Goal: Task Accomplishment & Management: Use online tool/utility

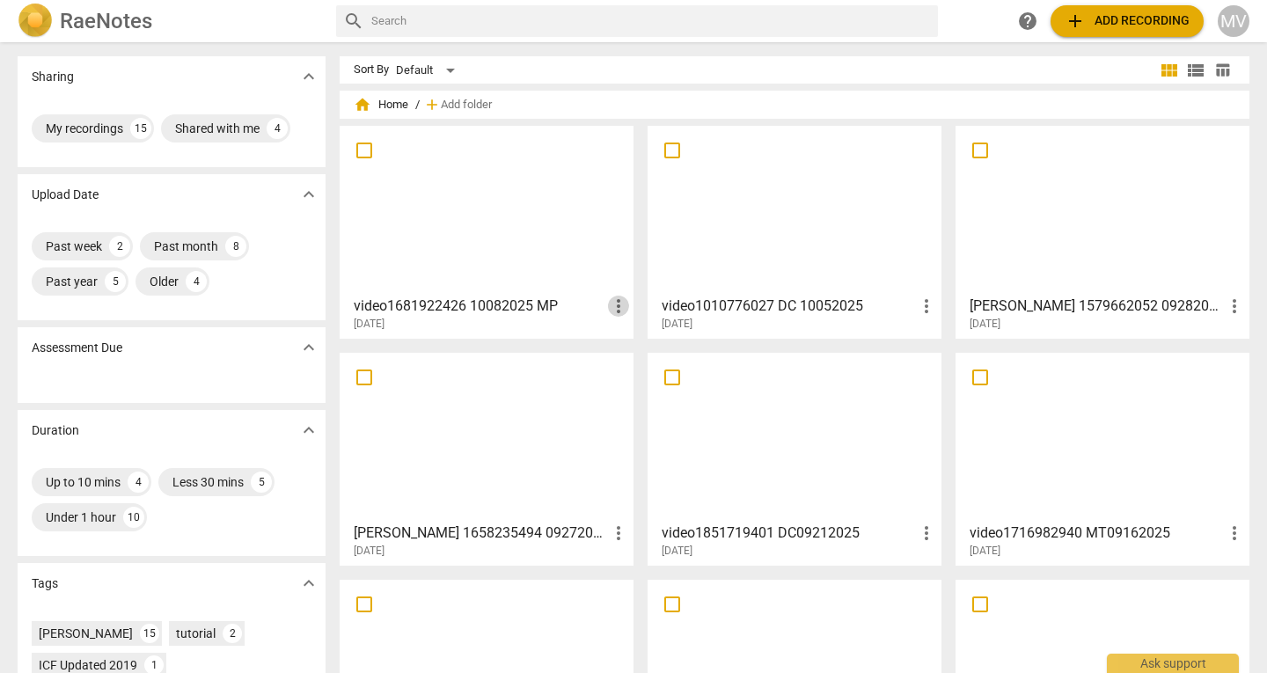
click at [614, 308] on span "more_vert" at bounding box center [618, 306] width 21 height 21
click at [502, 231] on div at bounding box center [633, 336] width 1267 height 673
click at [502, 231] on div at bounding box center [487, 210] width 282 height 156
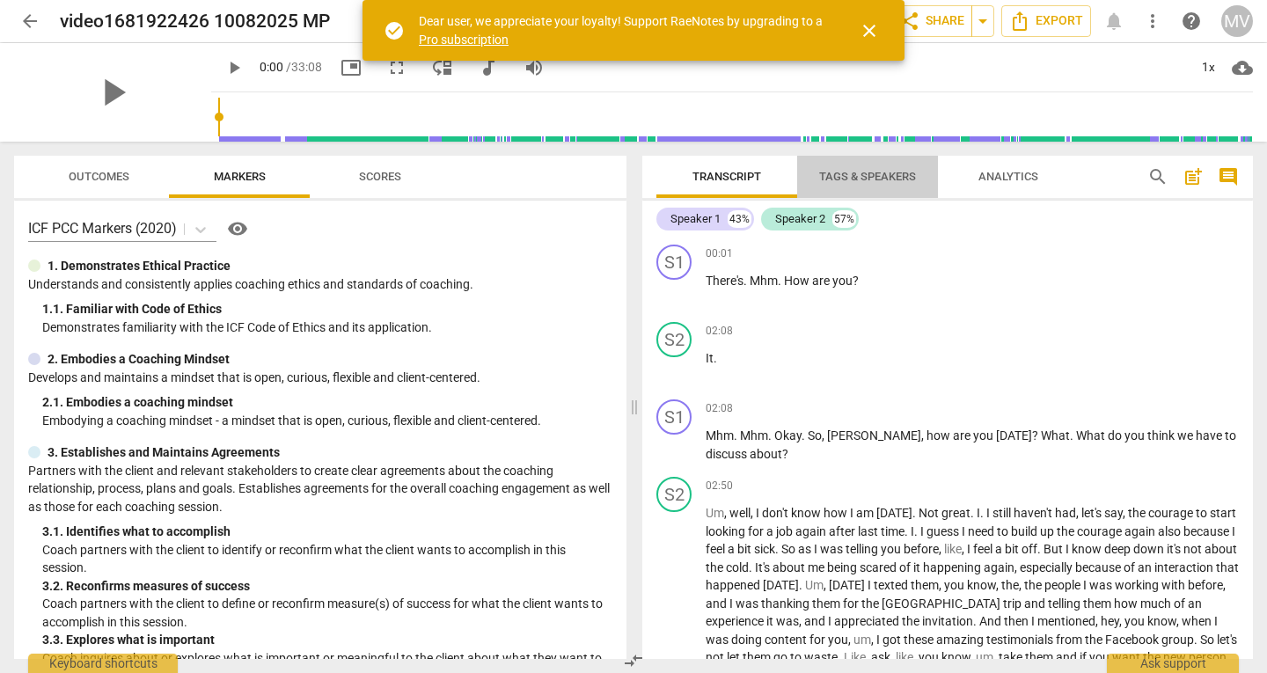
click at [866, 173] on span "Tags & Speakers" at bounding box center [867, 176] width 97 height 13
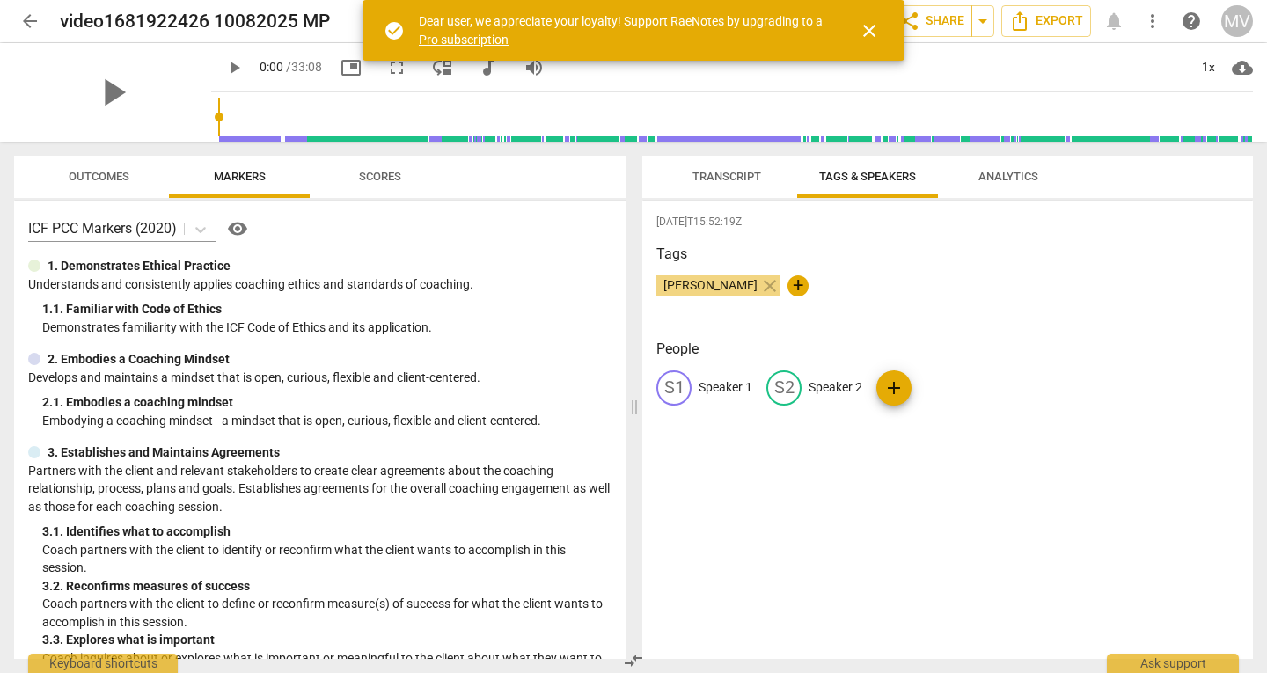
click at [841, 391] on p "Speaker 2" at bounding box center [836, 387] width 54 height 18
type input "Marjo"
click at [727, 390] on p "Speaker 1" at bounding box center [726, 387] width 54 height 18
type input "a"
type input "Matteo"
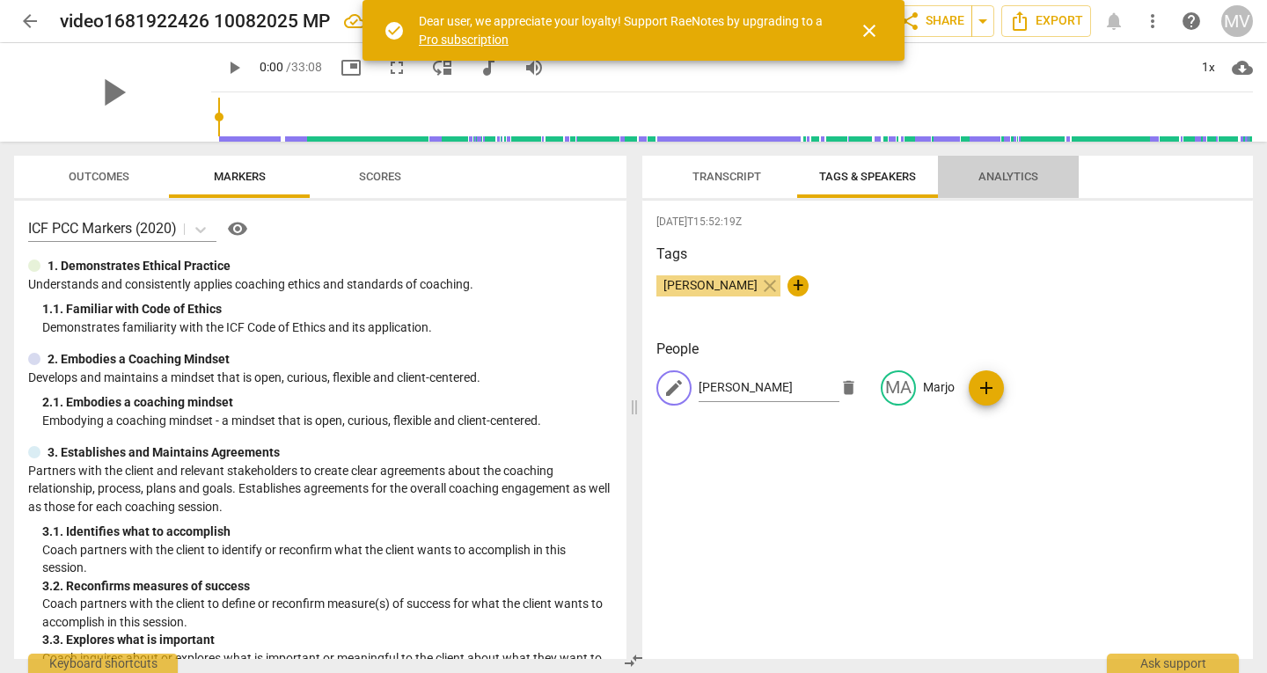
click at [1003, 179] on span "Analytics" at bounding box center [1008, 176] width 60 height 13
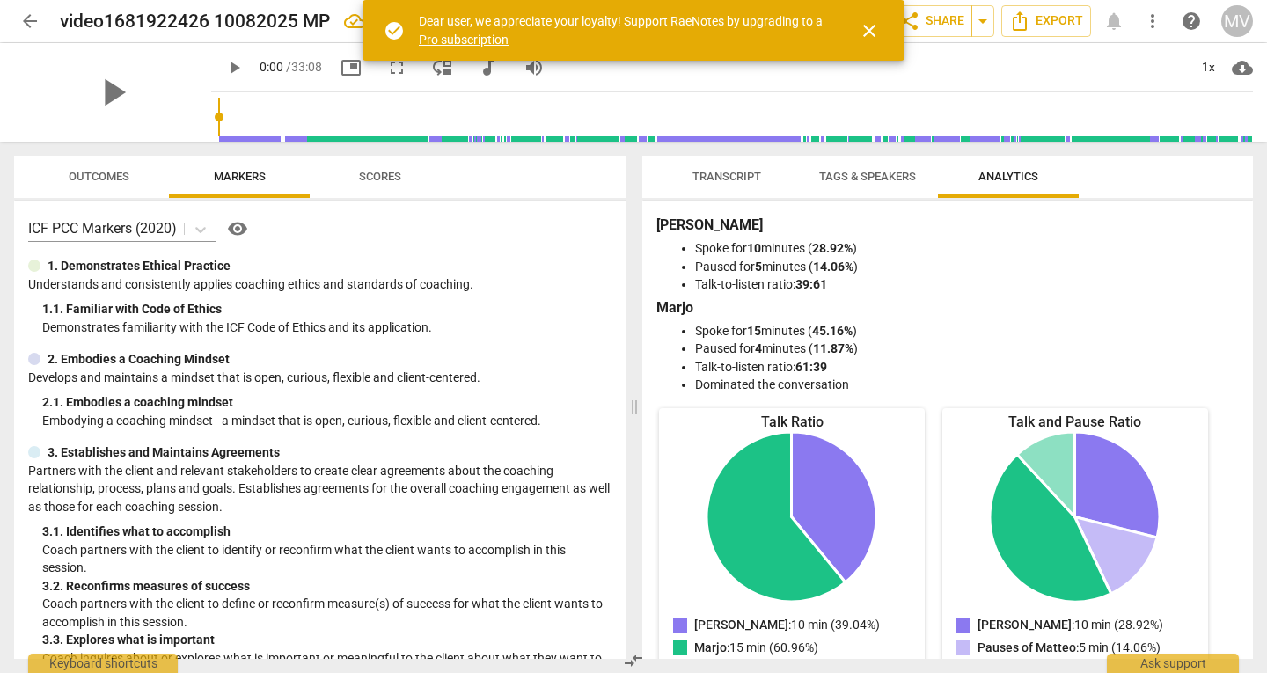
click at [880, 188] on span "Tags & Speakers" at bounding box center [867, 177] width 139 height 24
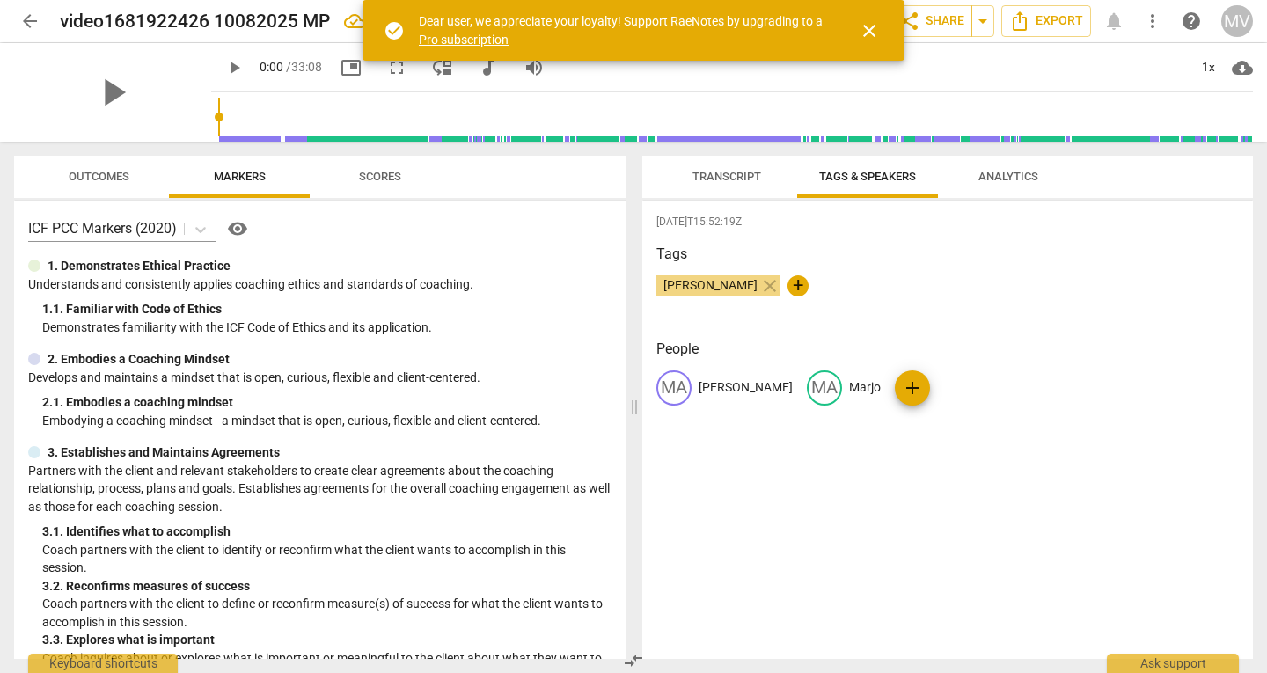
click at [741, 179] on span "Transcript" at bounding box center [726, 176] width 69 height 13
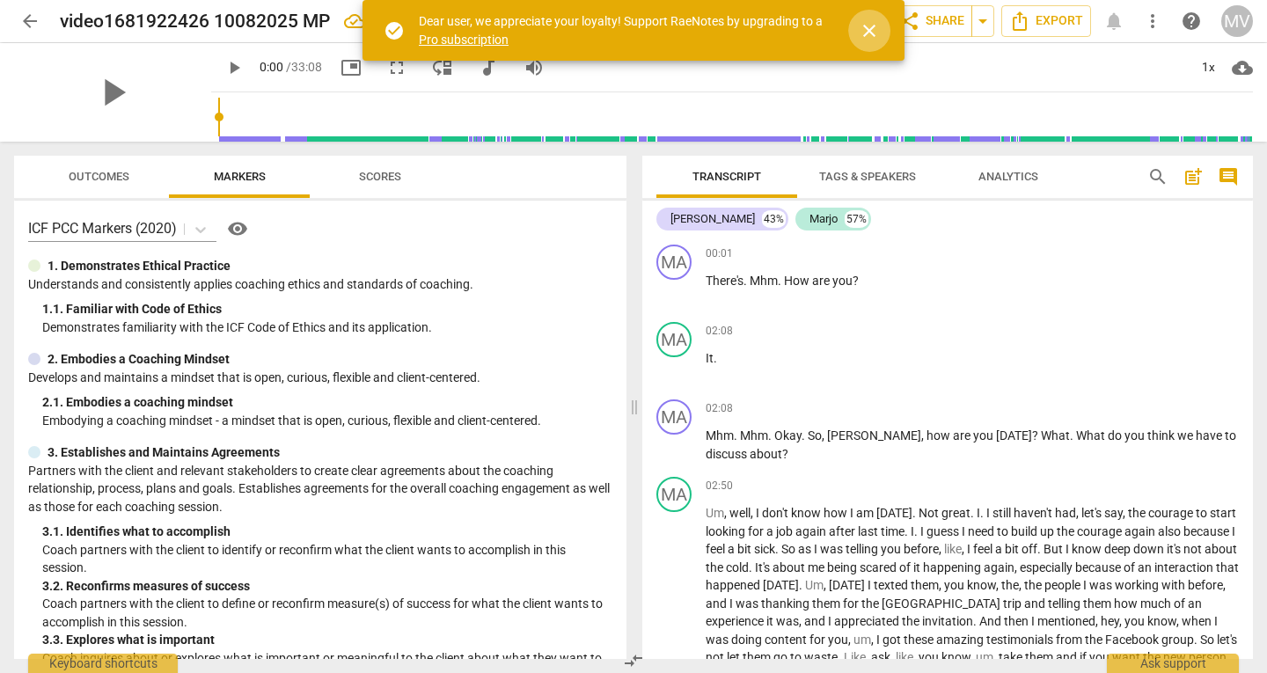
click at [865, 36] on span "close" at bounding box center [869, 30] width 21 height 21
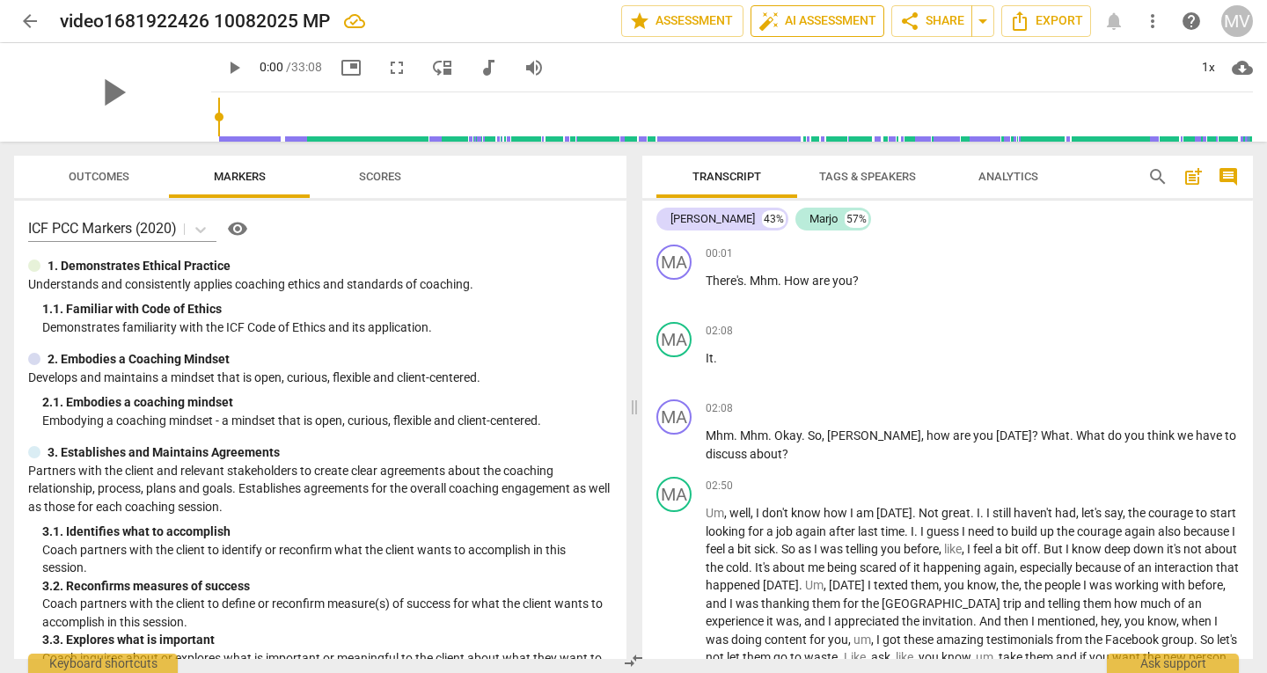
click at [808, 26] on span "auto_fix_high AI Assessment" at bounding box center [817, 21] width 118 height 21
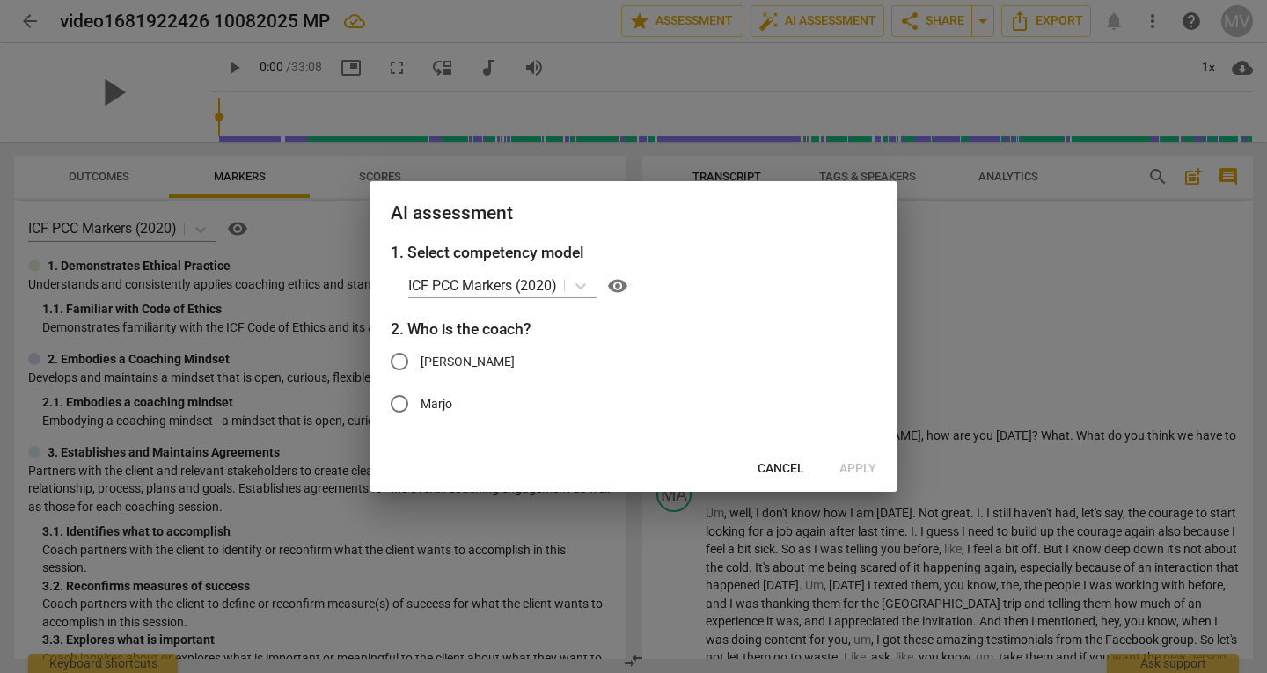
click at [422, 359] on span "Matteo" at bounding box center [468, 362] width 94 height 18
click at [421, 359] on input "Matteo" at bounding box center [399, 361] width 42 height 42
radio input "true"
click at [853, 467] on span "Apply" at bounding box center [857, 469] width 37 height 18
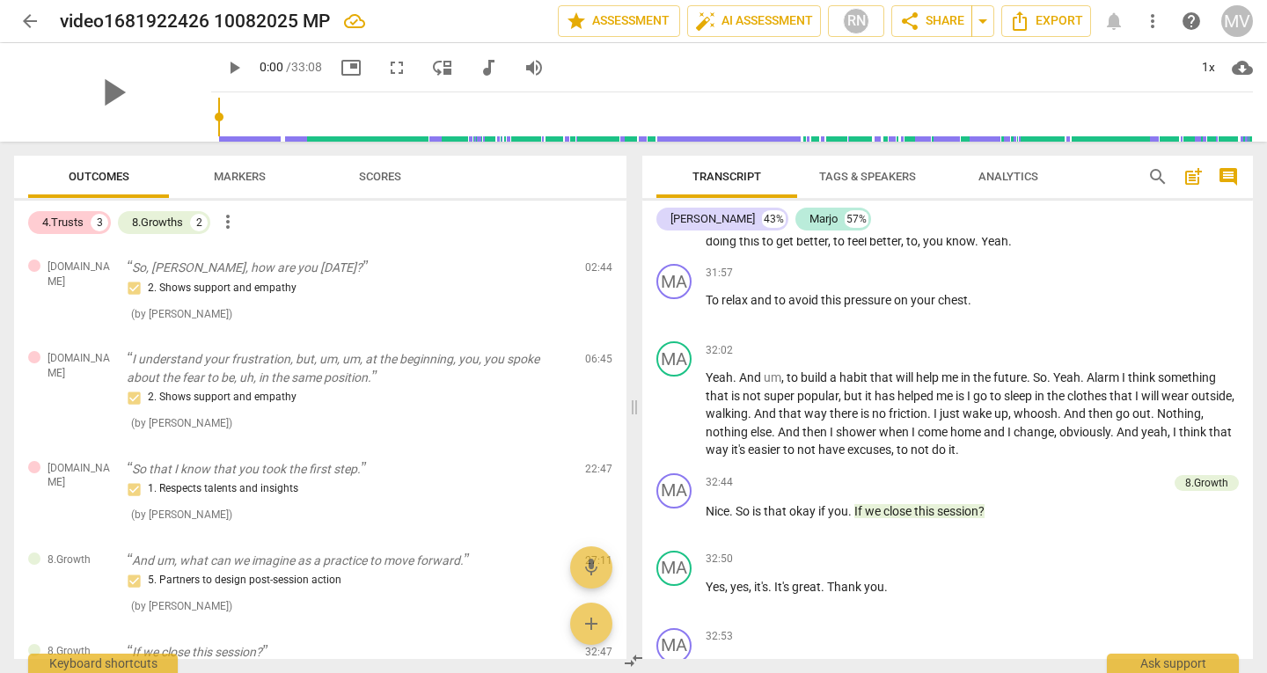
click at [625, 226] on div "4.Trusts 3 8.Growths 2 more_vert" at bounding box center [327, 223] width 598 height 30
click at [226, 172] on span "Markers" at bounding box center [240, 176] width 52 height 13
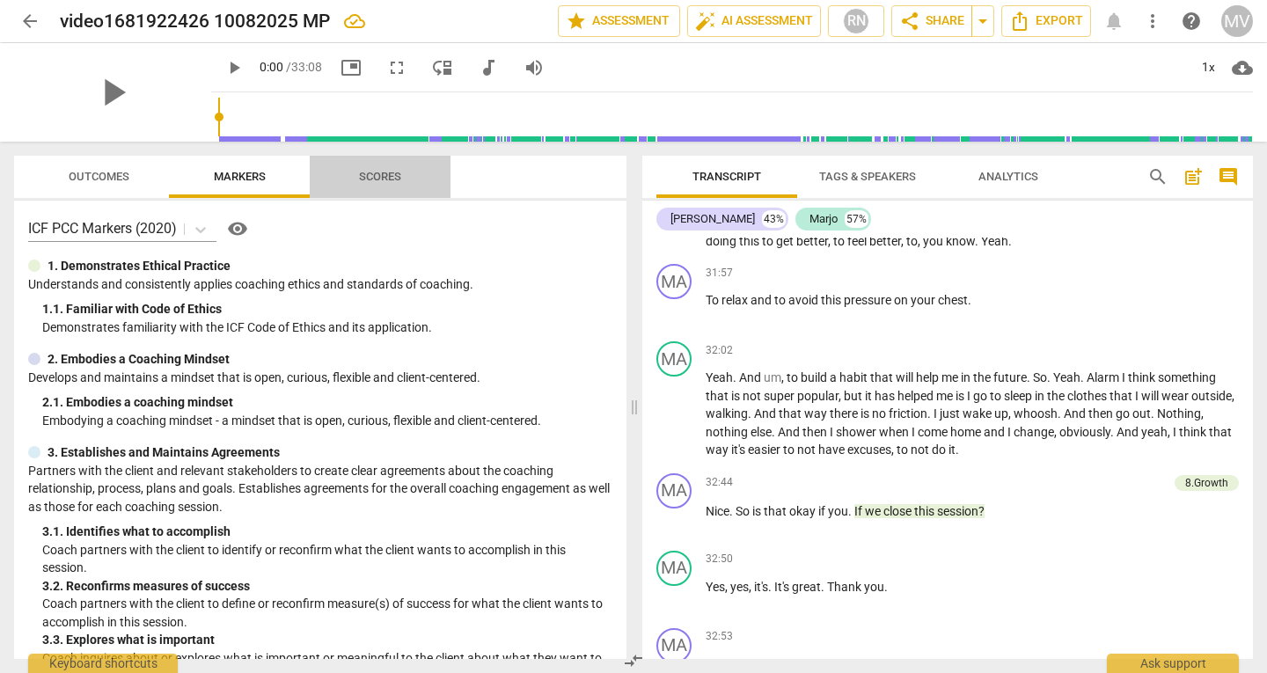
click at [366, 179] on span "Scores" at bounding box center [380, 176] width 42 height 13
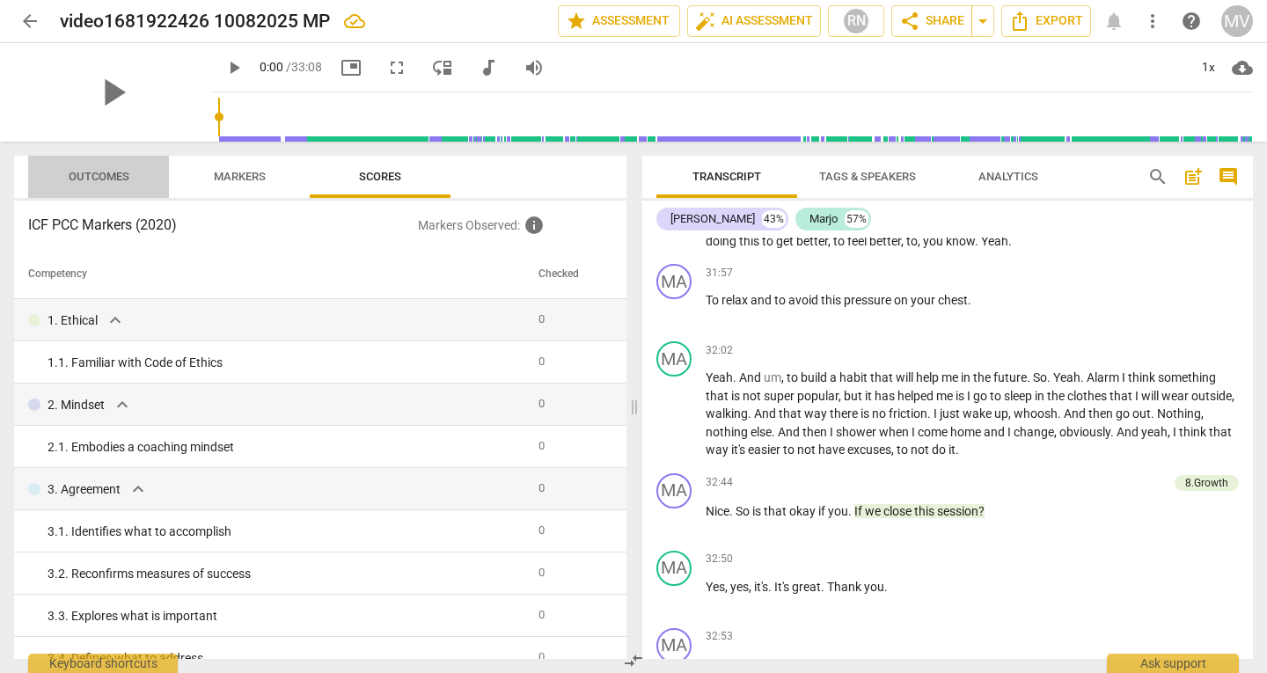
click at [83, 187] on span "Outcomes" at bounding box center [99, 177] width 103 height 24
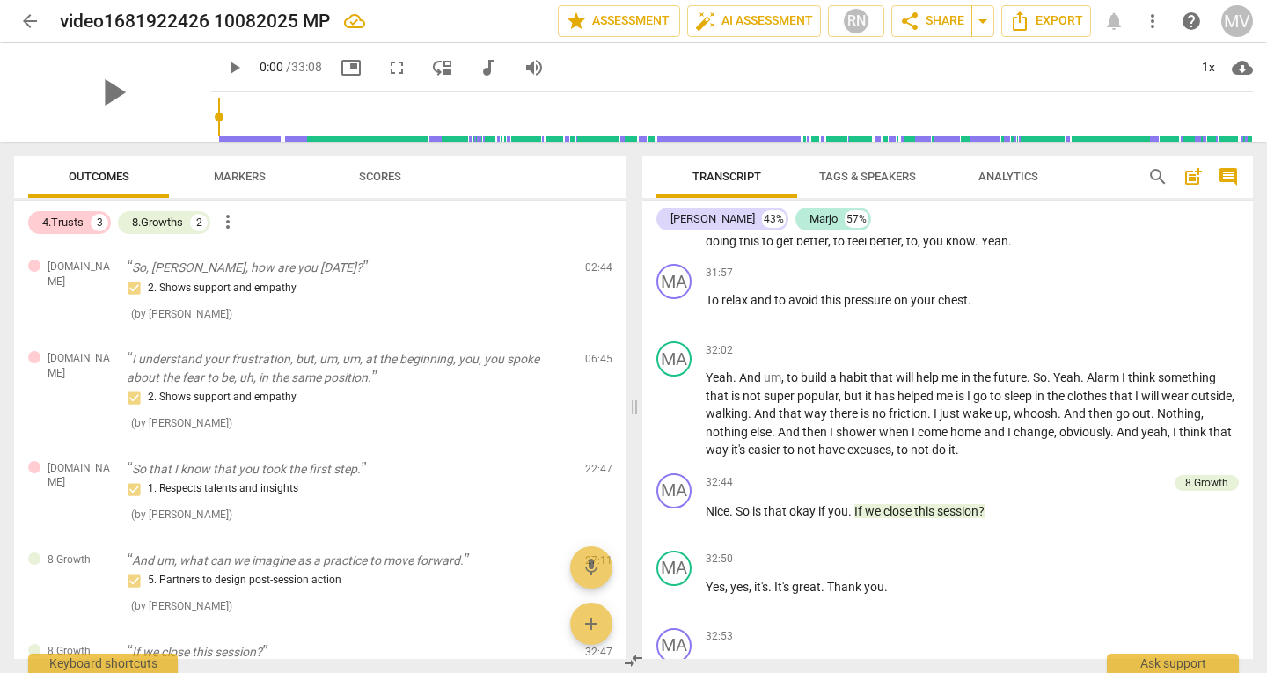
click at [621, 223] on div "4.Trusts 3 8.Growths 2 more_vert" at bounding box center [327, 223] width 598 height 30
click at [623, 226] on div "4.Trusts 3 8.Growths 2 more_vert" at bounding box center [327, 223] width 598 height 30
click at [878, 20] on button "RN" at bounding box center [856, 21] width 56 height 32
click at [859, 105] on input "checkbox" at bounding box center [855, 107] width 42 height 42
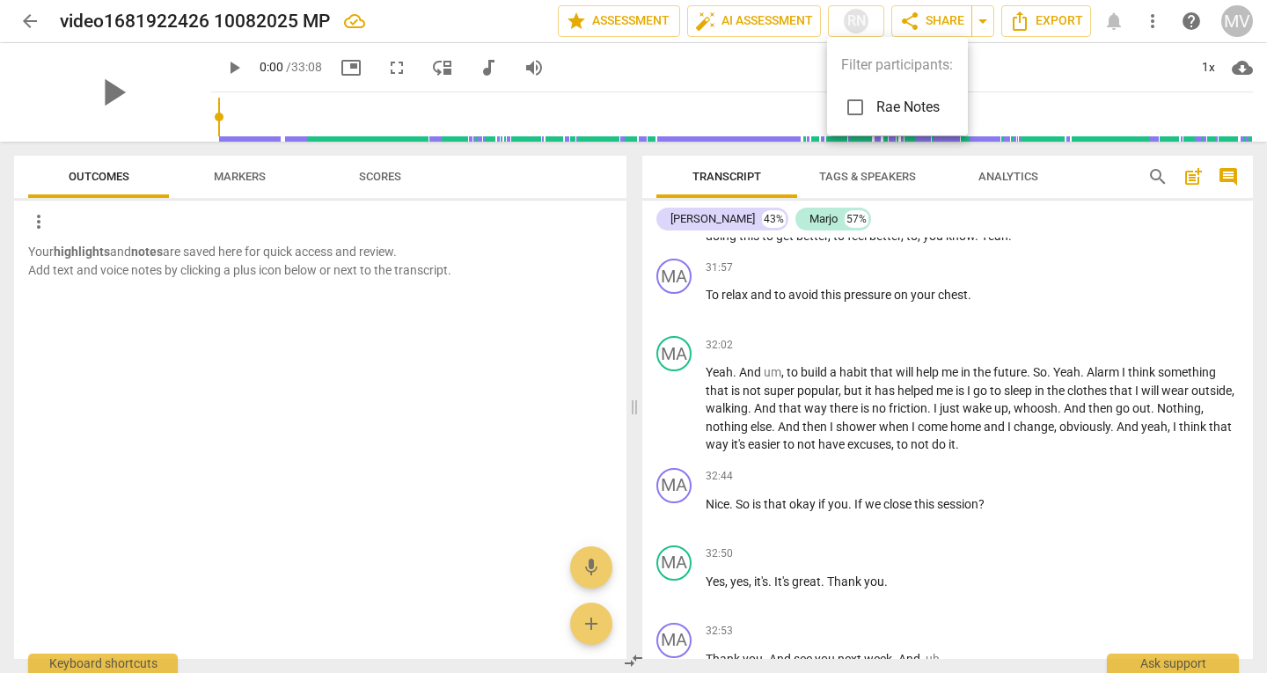
scroll to position [7673, 0]
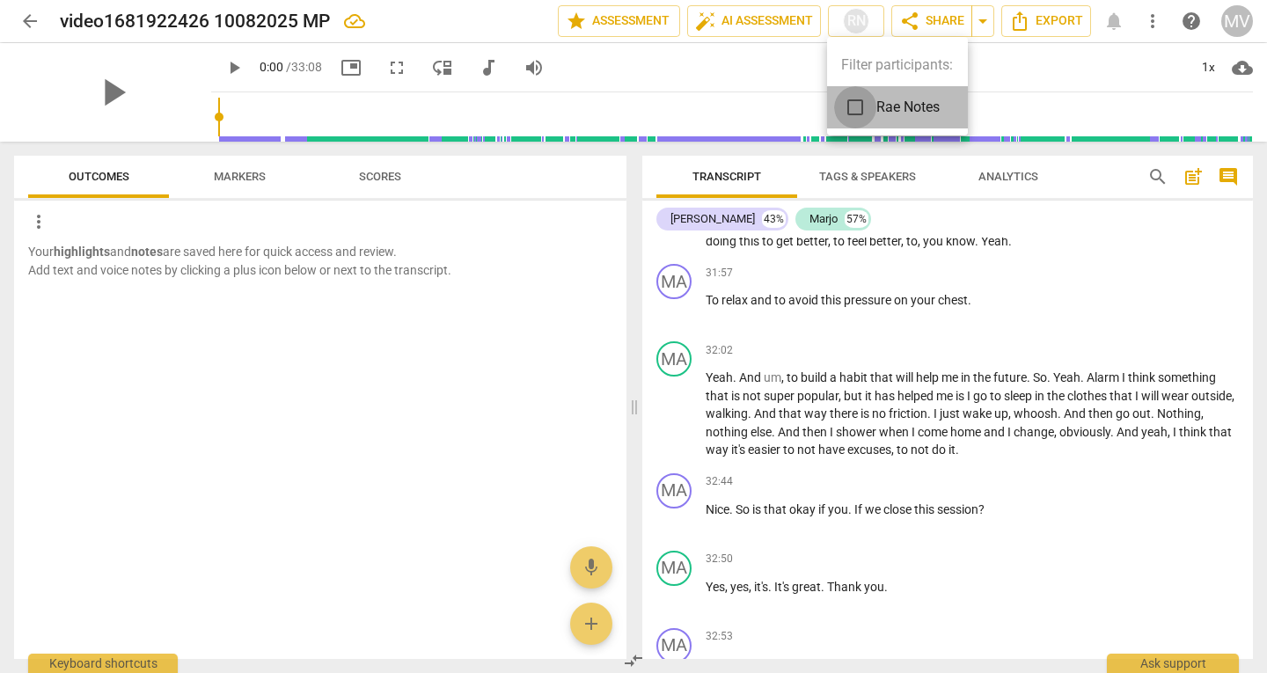
click at [859, 105] on input "checkbox" at bounding box center [855, 107] width 42 height 42
checkbox input "true"
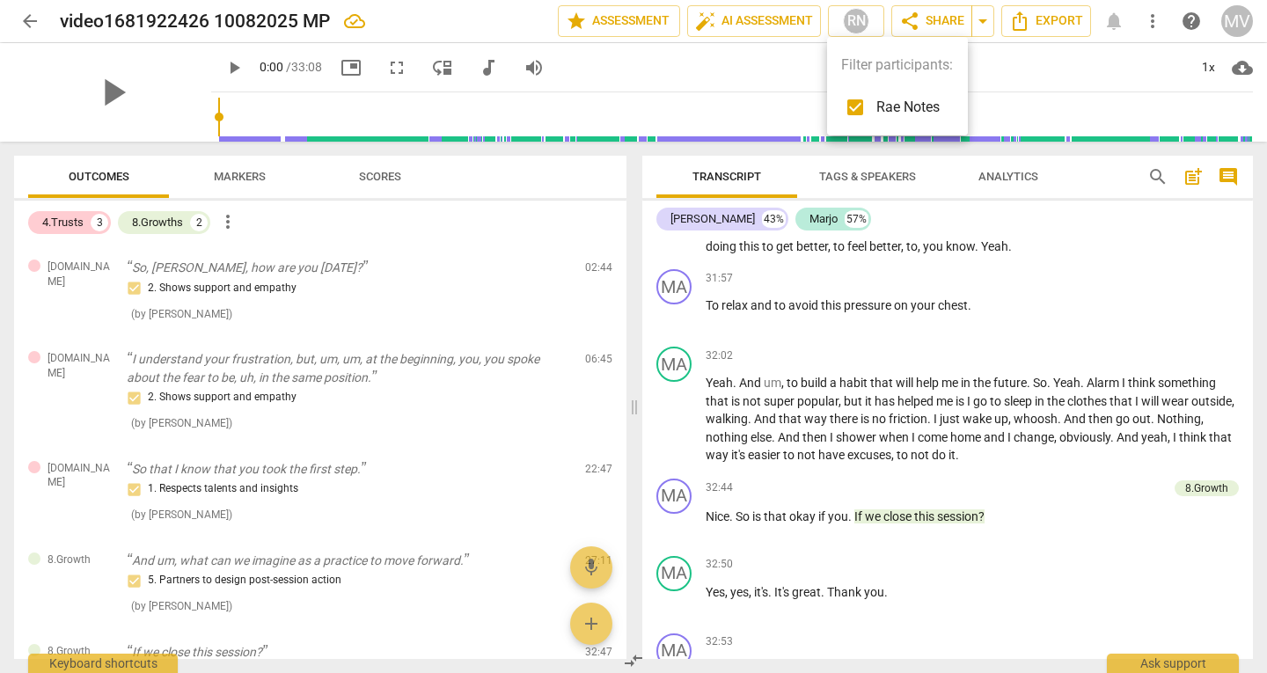
scroll to position [7678, 0]
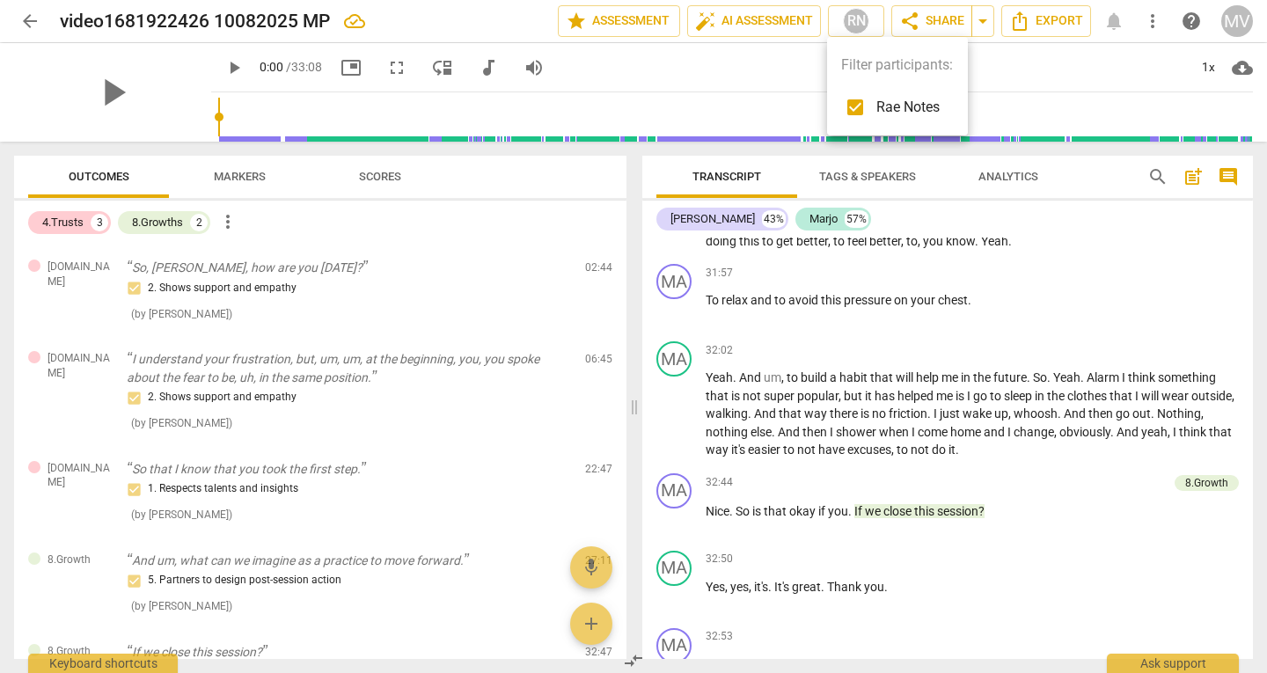
click at [986, 29] on div at bounding box center [633, 336] width 1267 height 673
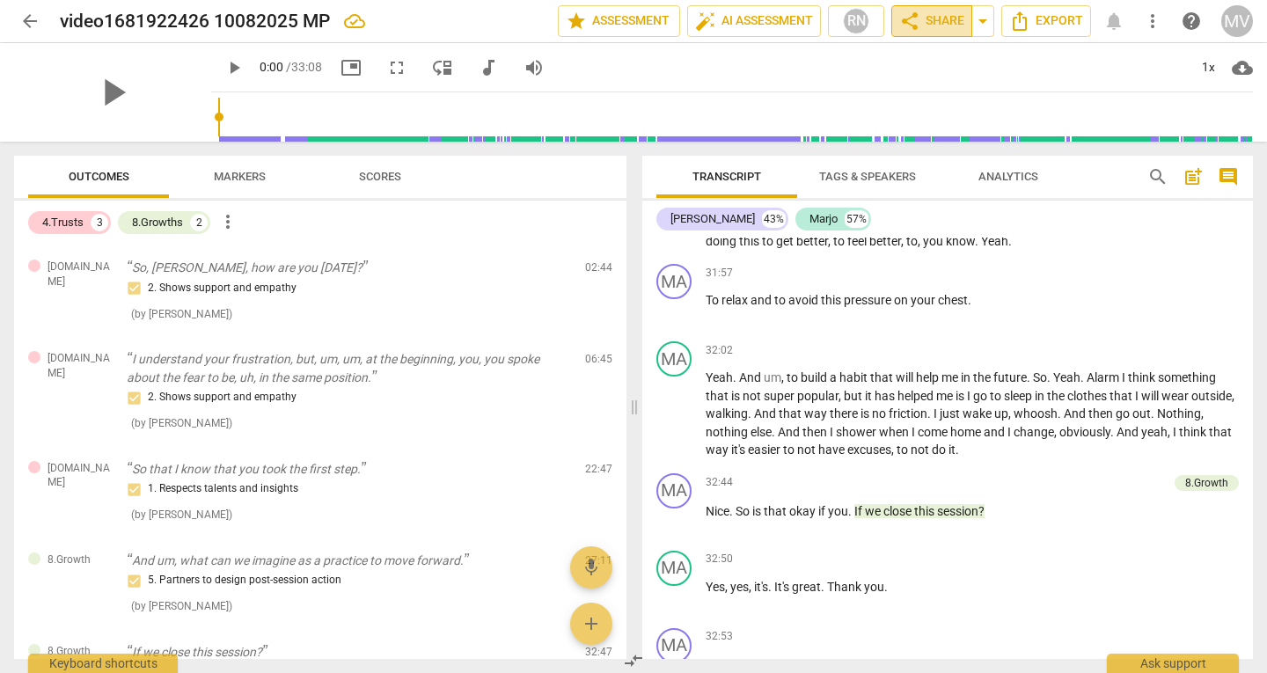
click at [926, 21] on span "share Share" at bounding box center [931, 21] width 65 height 21
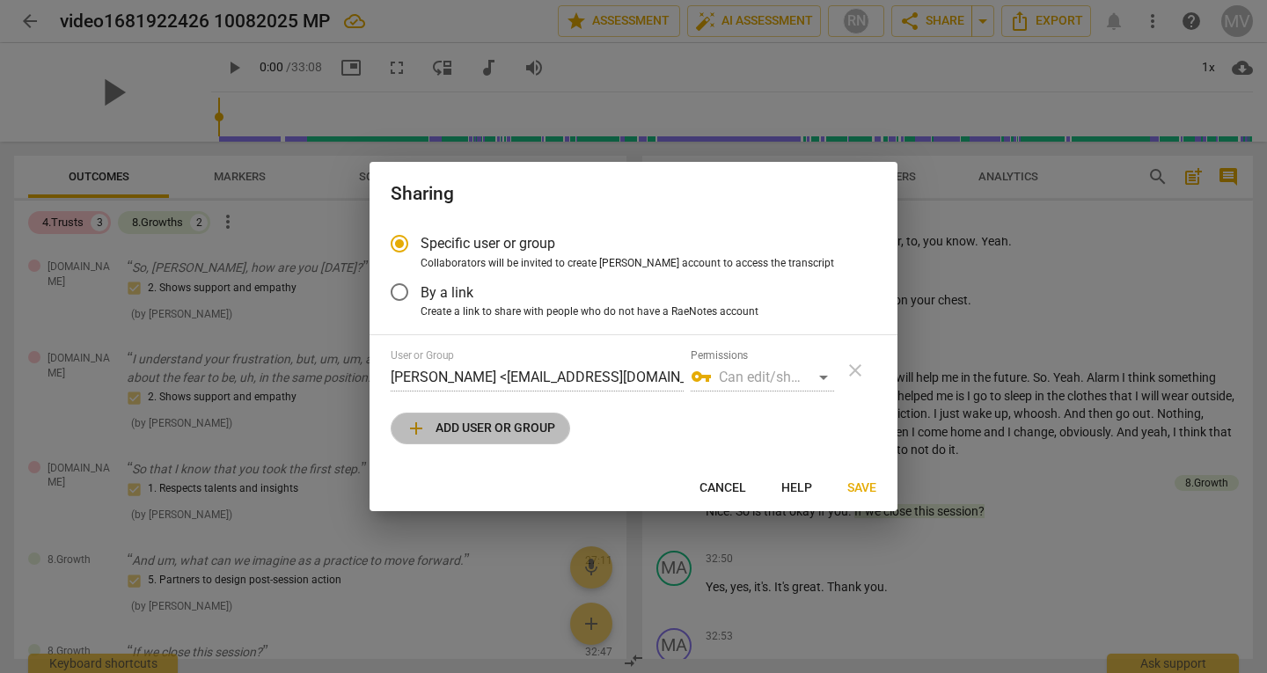
click at [513, 436] on span "add Add user or group" at bounding box center [481, 428] width 150 height 21
radio input "false"
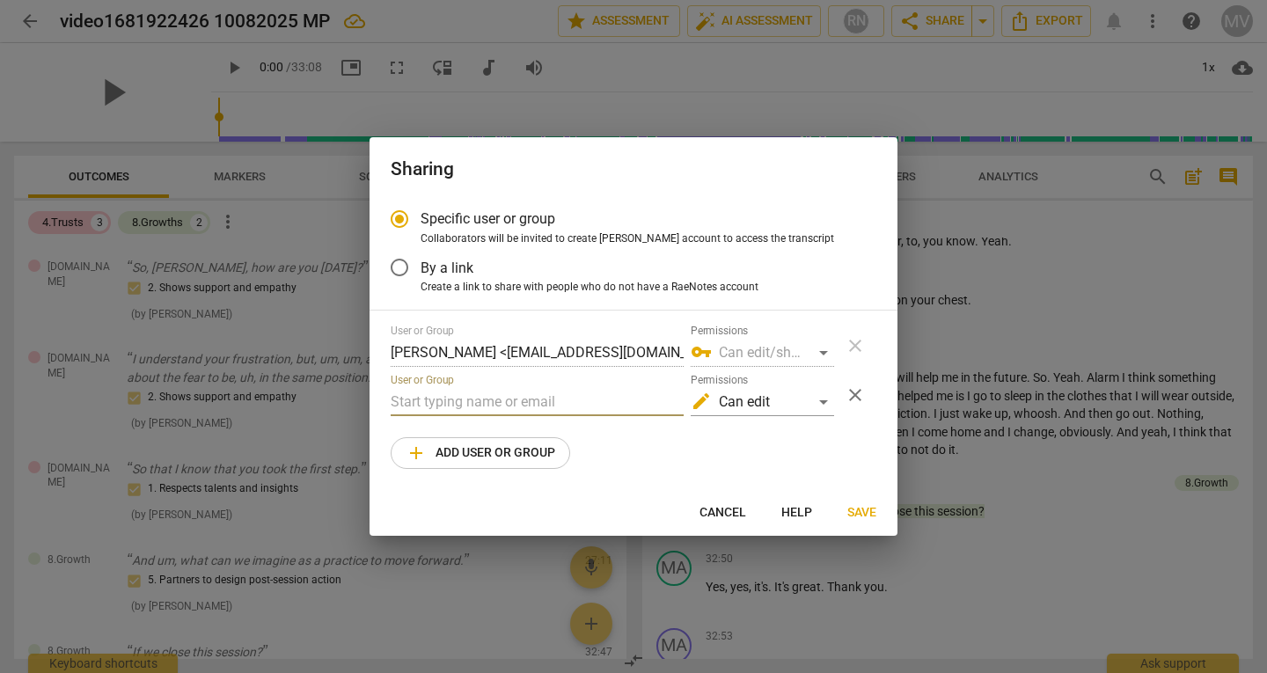
click at [479, 405] on input "text" at bounding box center [537, 402] width 293 height 28
click at [863, 519] on span "Save" at bounding box center [861, 513] width 29 height 18
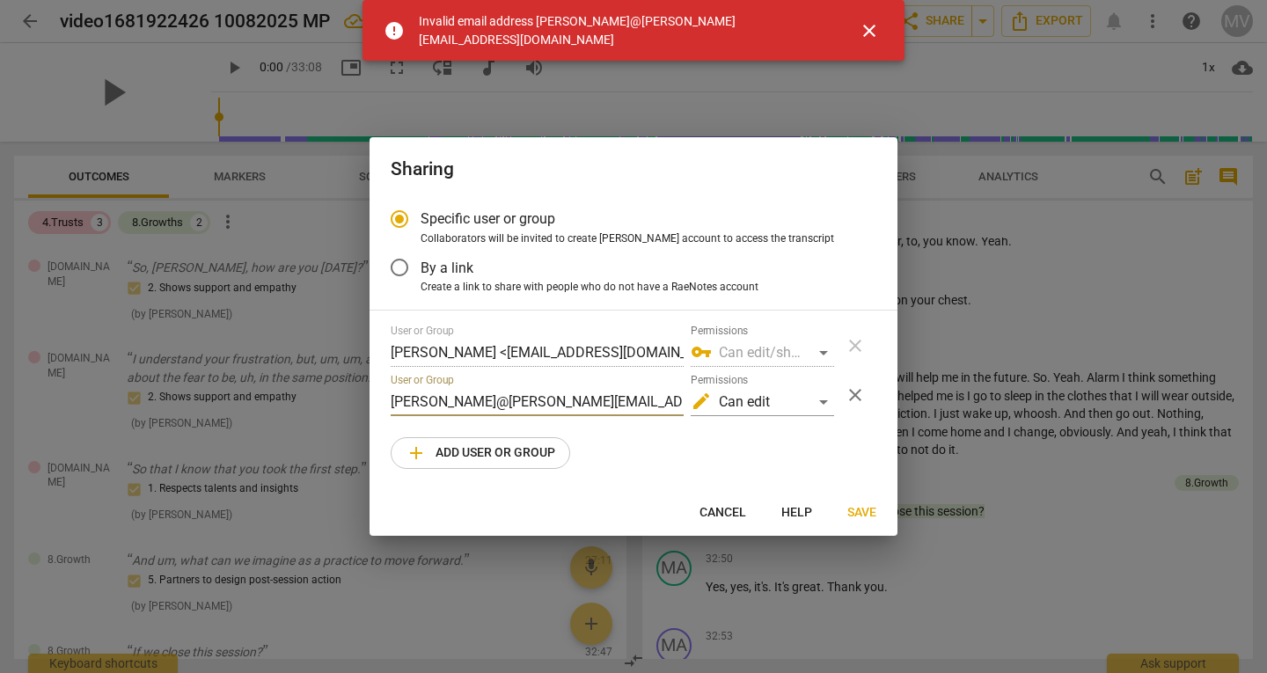
click at [437, 402] on input "betina@mazzarino@newfieldnetwork.com" at bounding box center [537, 402] width 293 height 28
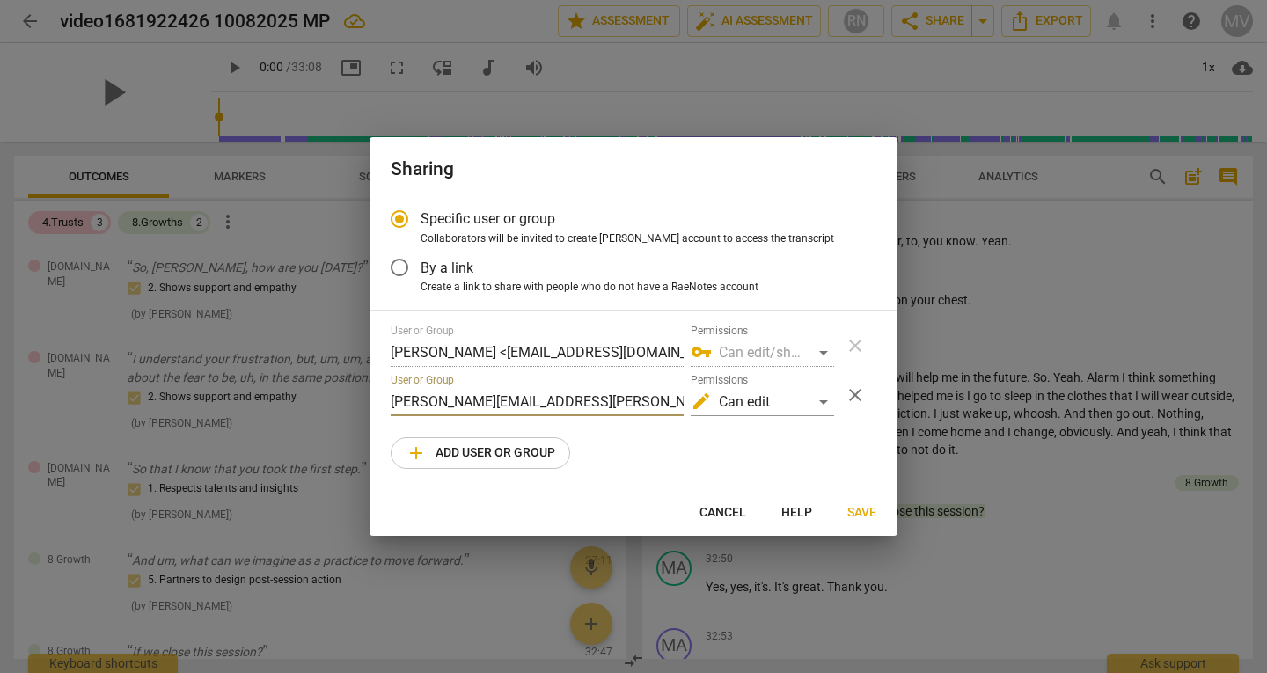
type input "betina.mazzarino@newfieldnetwork.com"
click at [795, 443] on div "User or Group Matteo Verdari <m_verdari@yahoo.it> Permissions vpn_key Can edit/…" at bounding box center [634, 397] width 486 height 144
click at [861, 512] on span "Save" at bounding box center [861, 513] width 29 height 18
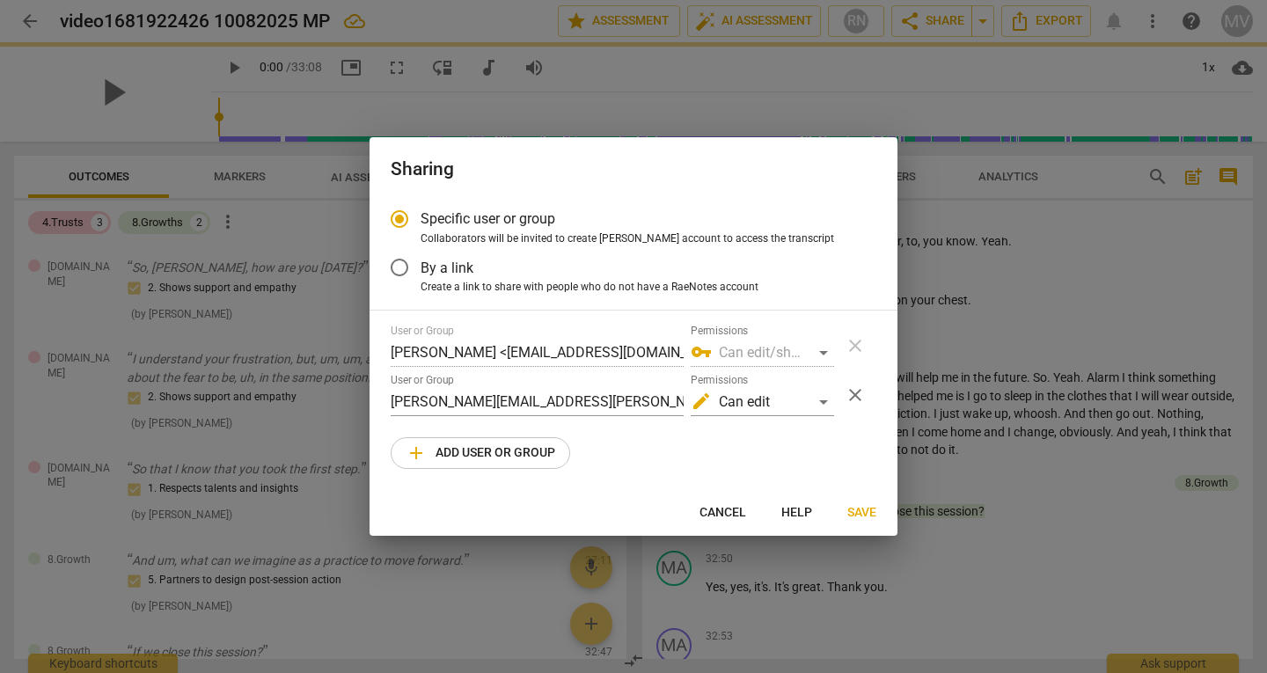
radio input "false"
type input "Betina Mazzarino <betina.mazzarino@newfieldnetwork.com>"
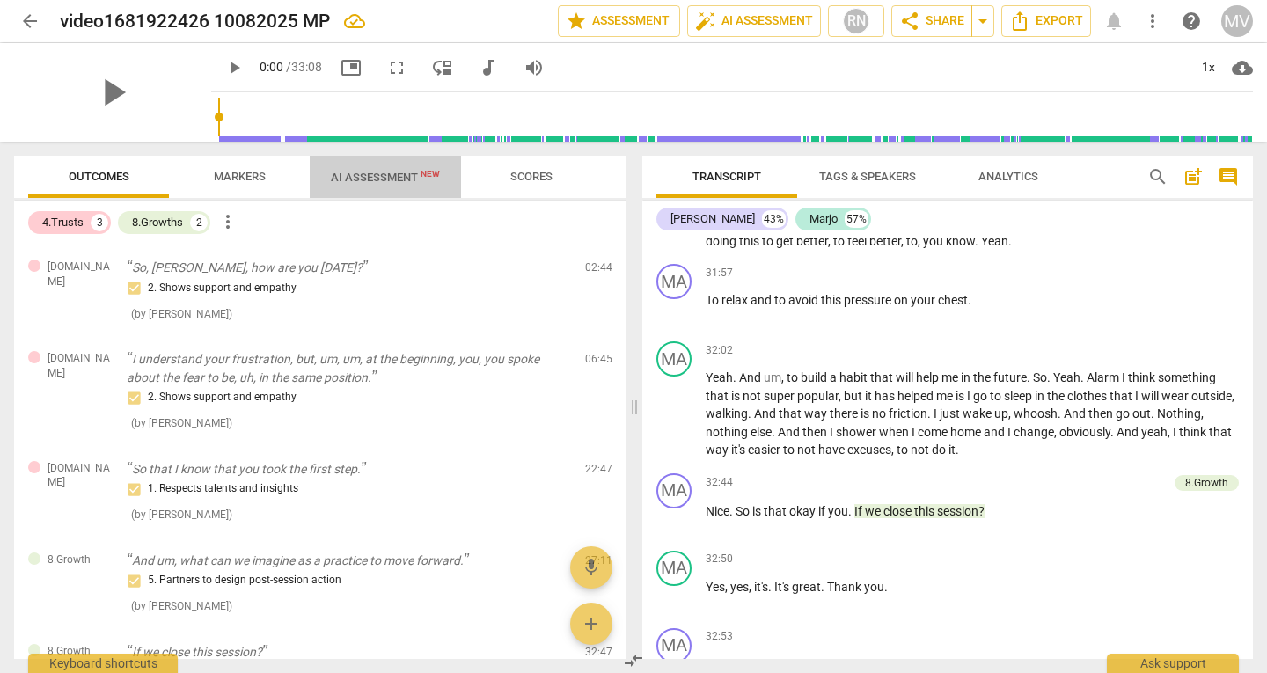
click at [393, 179] on span "AI Assessment New" at bounding box center [385, 177] width 109 height 13
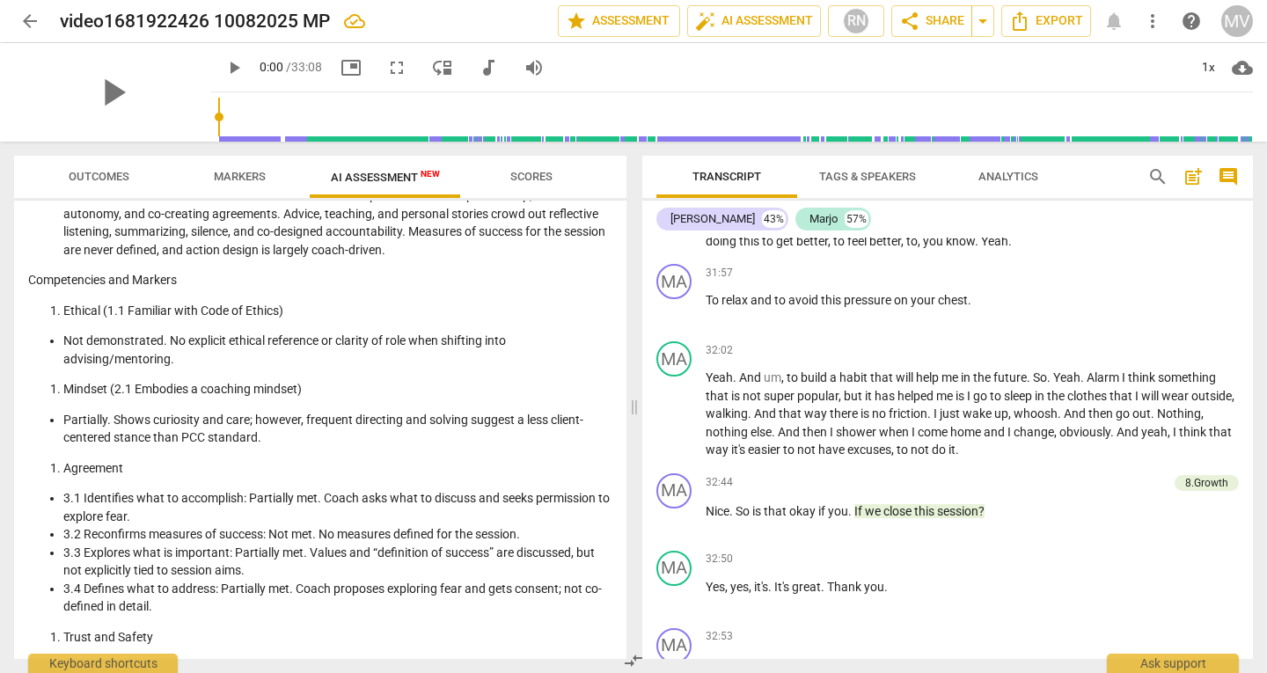
scroll to position [985, 0]
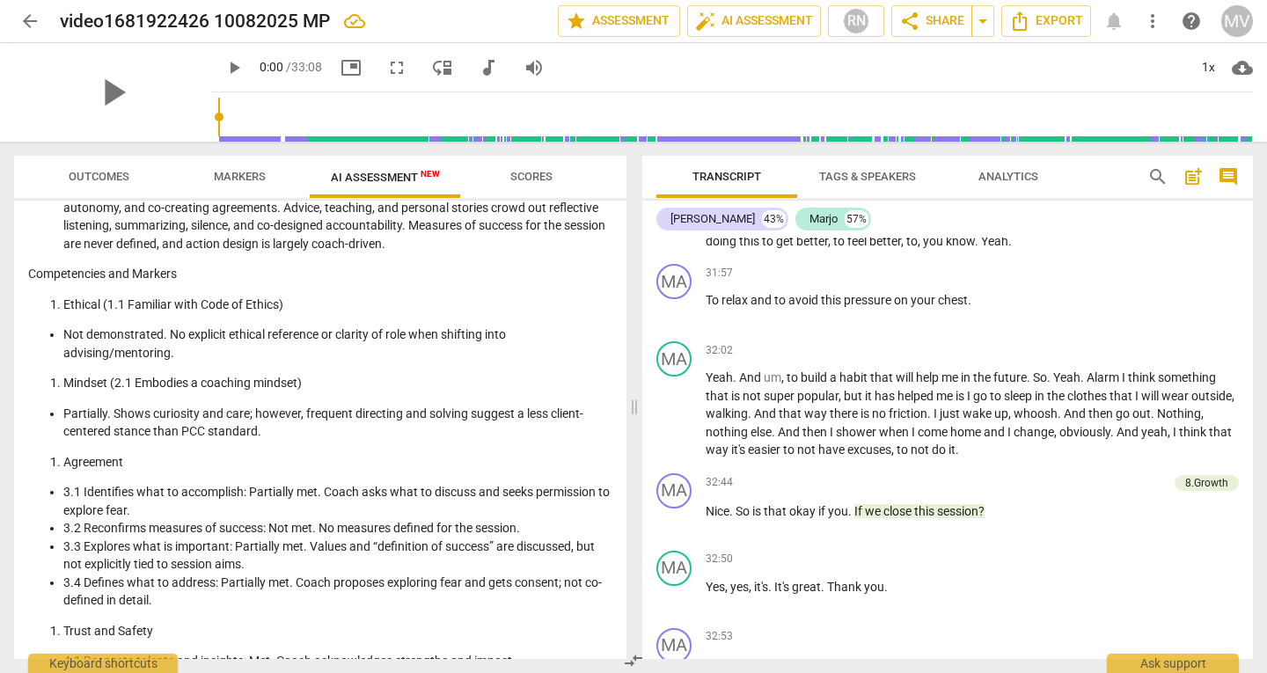
drag, startPoint x: 627, startPoint y: 404, endPoint x: 580, endPoint y: 365, distance: 61.3
click at [580, 362] on li "Not demonstrated. No explicit ethical reference or clarity of role when shiftin…" at bounding box center [337, 344] width 549 height 36
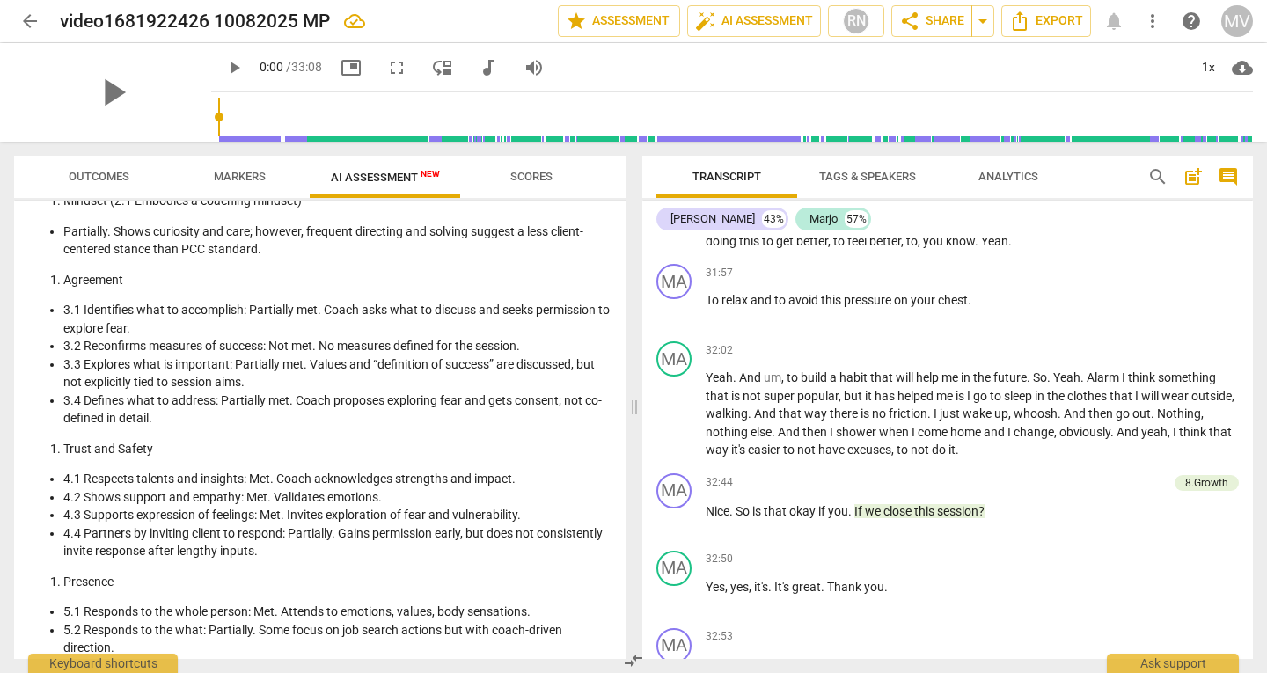
scroll to position [1165, 0]
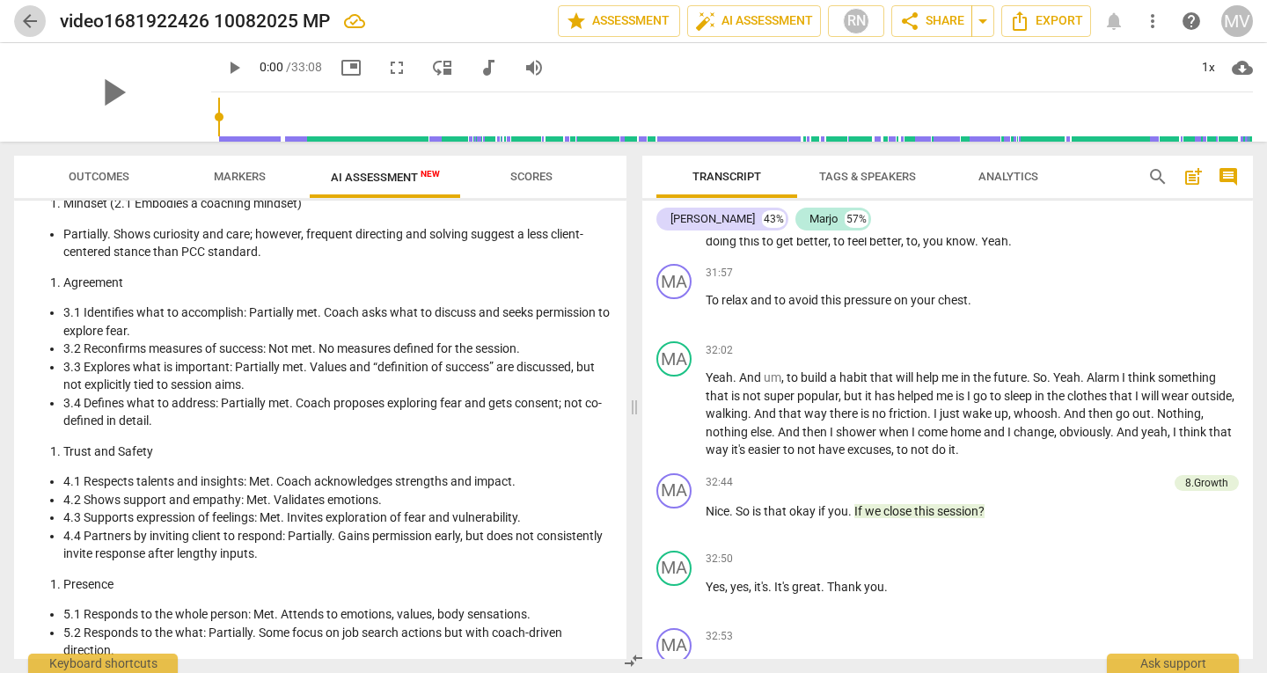
click at [18, 20] on span "arrow_back" at bounding box center [30, 21] width 32 height 21
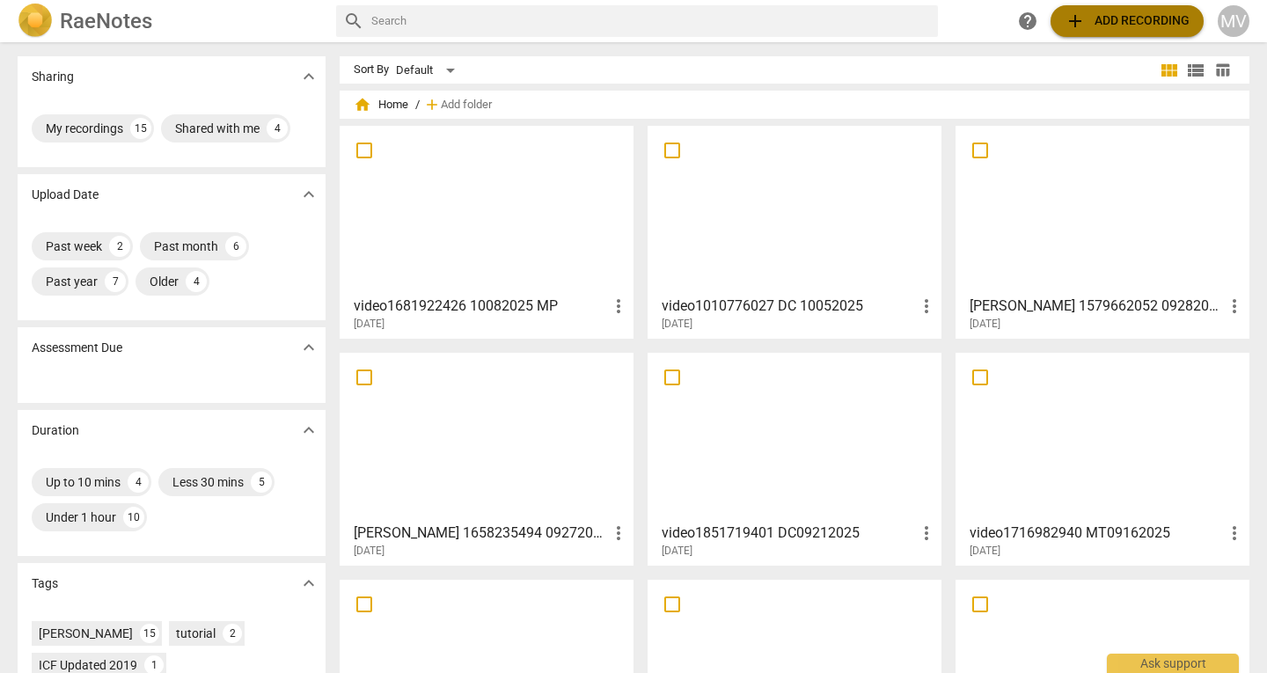
click at [1074, 20] on span "add" at bounding box center [1075, 21] width 21 height 21
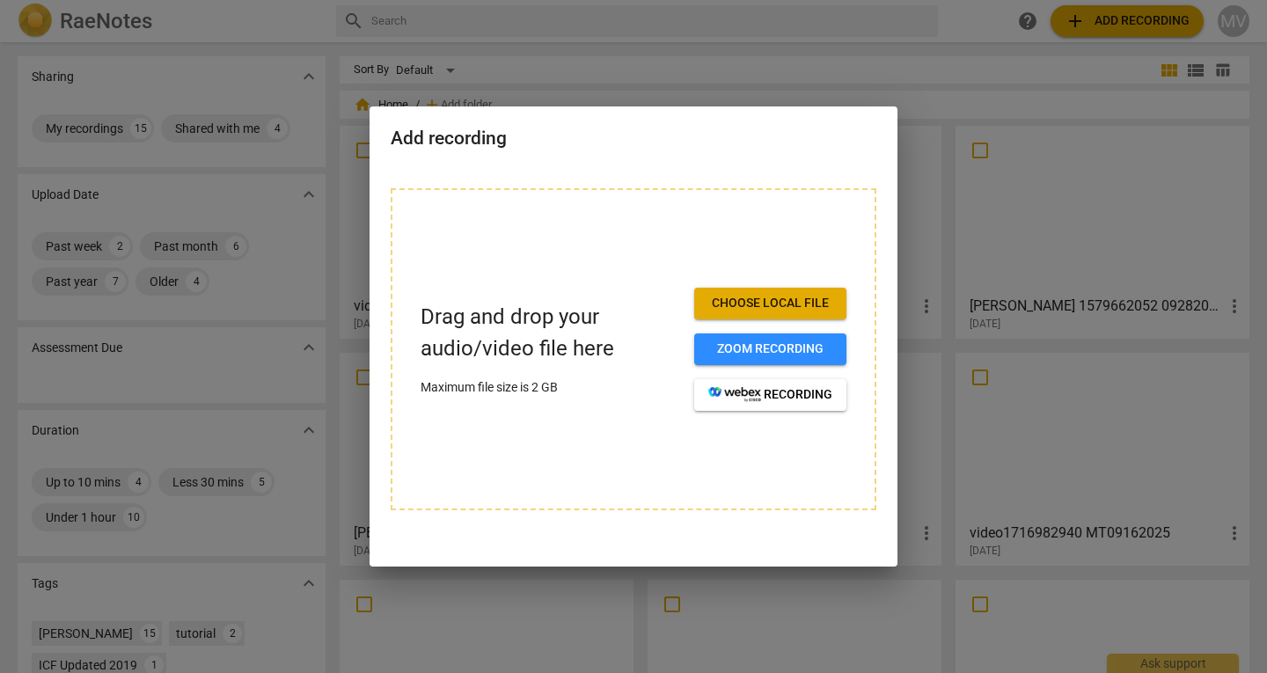
click at [824, 293] on button "Choose local file" at bounding box center [770, 304] width 152 height 32
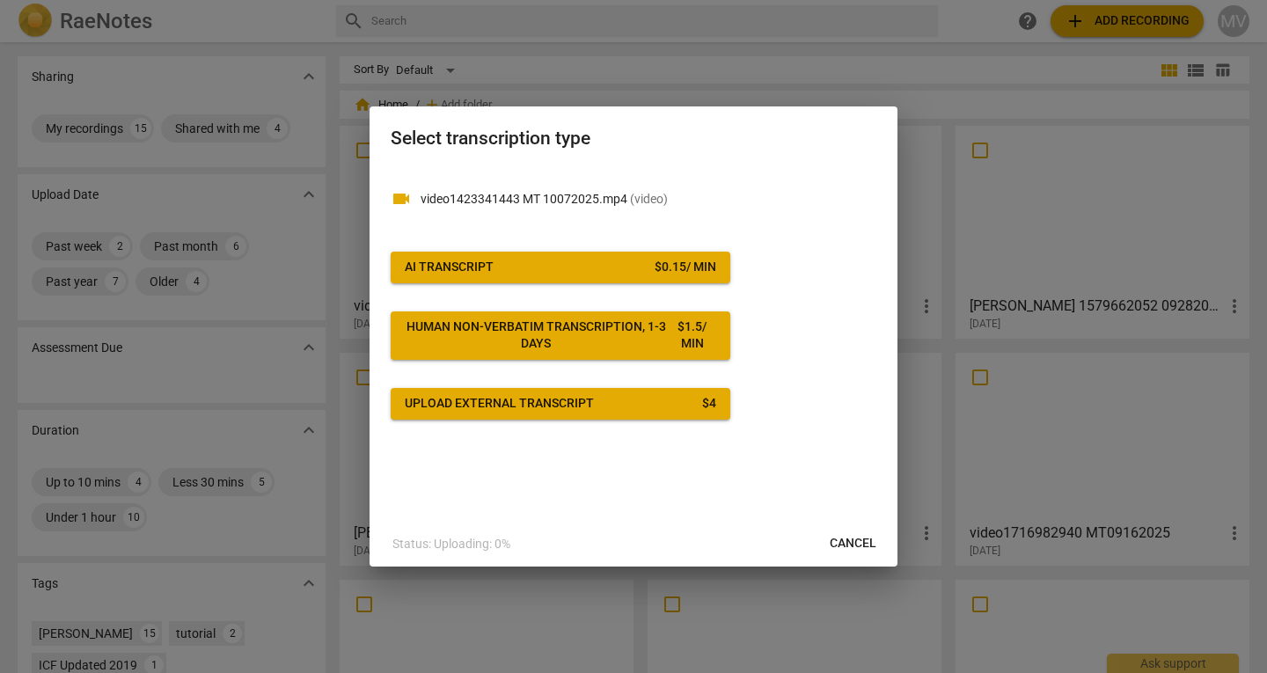
click at [542, 271] on span "AI Transcript $ 0.15 / min" at bounding box center [560, 268] width 311 height 18
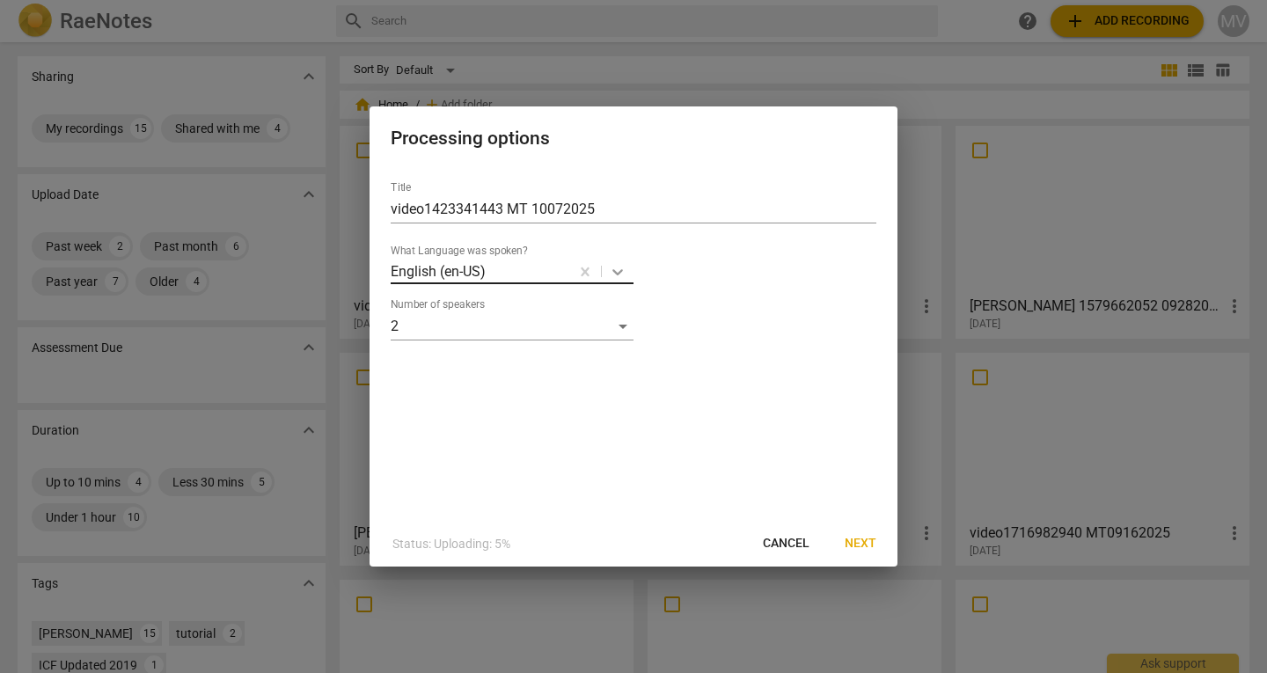
click at [622, 267] on icon at bounding box center [618, 272] width 18 height 18
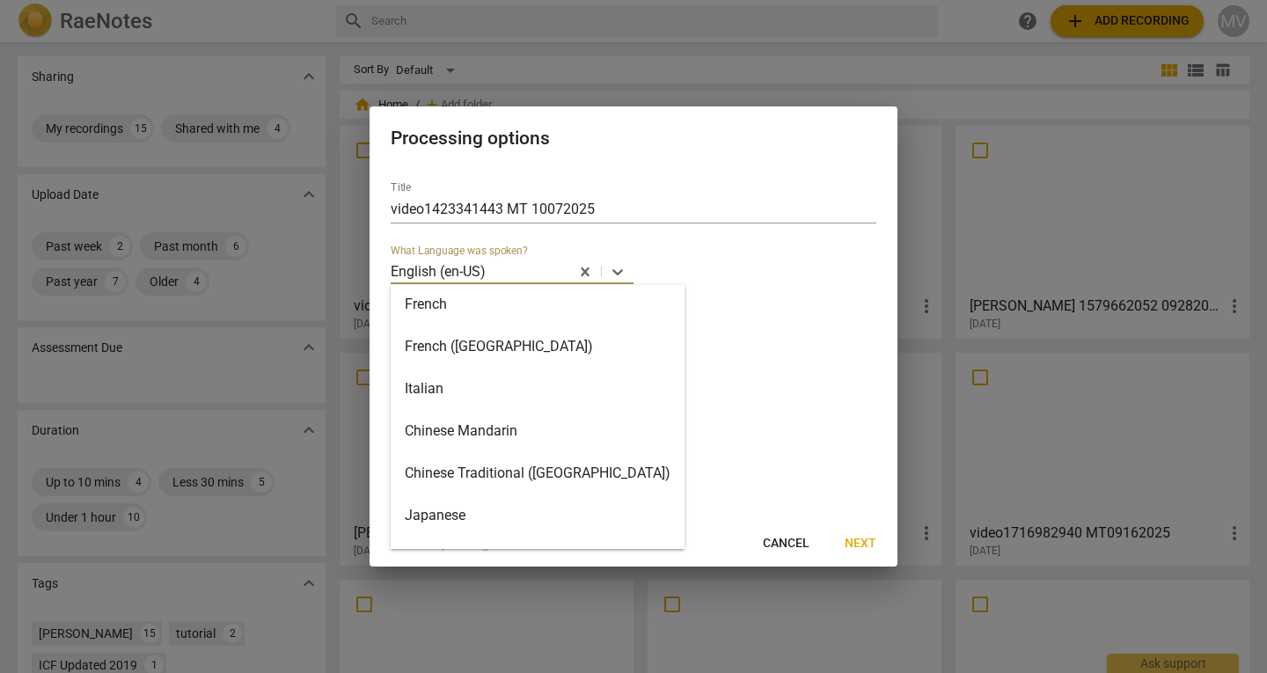
scroll to position [603, 0]
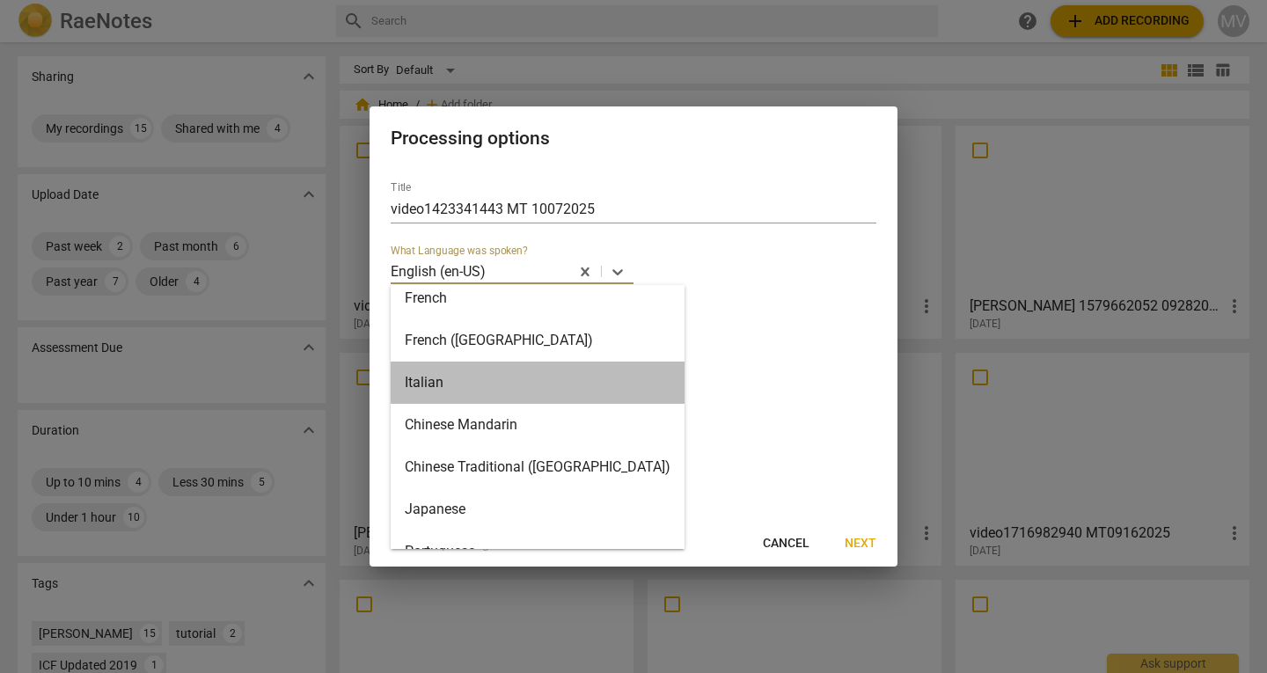
click at [546, 378] on div "Italian" at bounding box center [538, 383] width 294 height 42
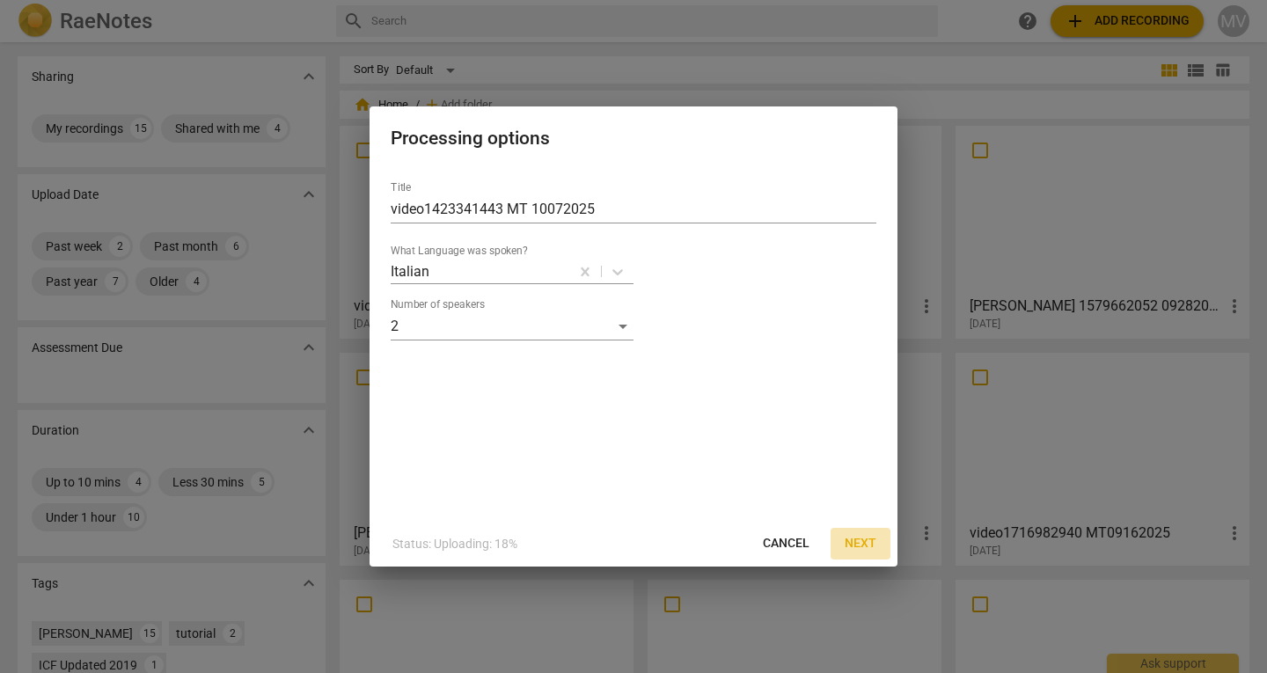
click at [878, 546] on button "Next" at bounding box center [861, 544] width 60 height 32
